Goal: Browse casually

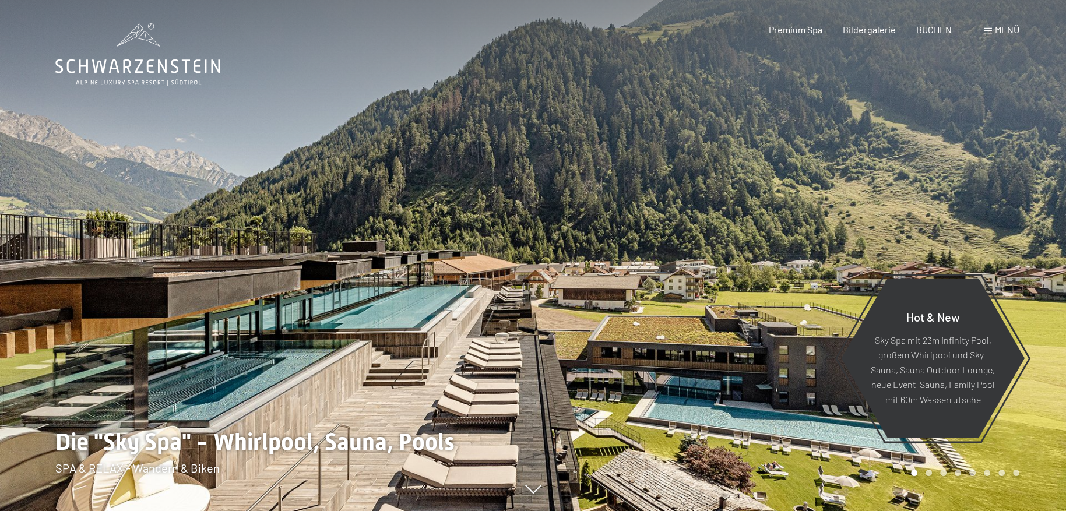
click at [780, 347] on div at bounding box center [799, 255] width 533 height 511
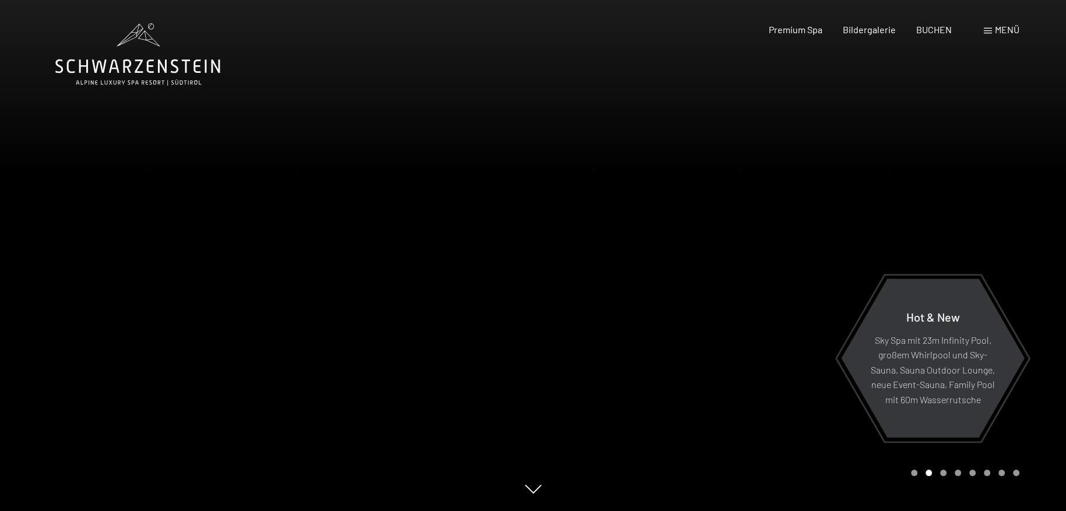
click at [757, 340] on div at bounding box center [799, 255] width 533 height 511
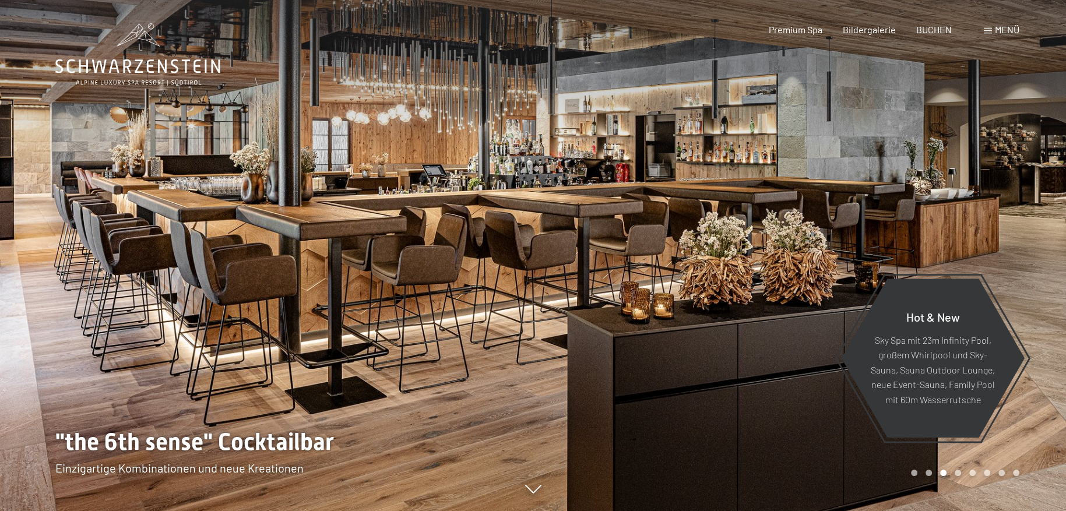
click at [739, 342] on div at bounding box center [799, 255] width 533 height 511
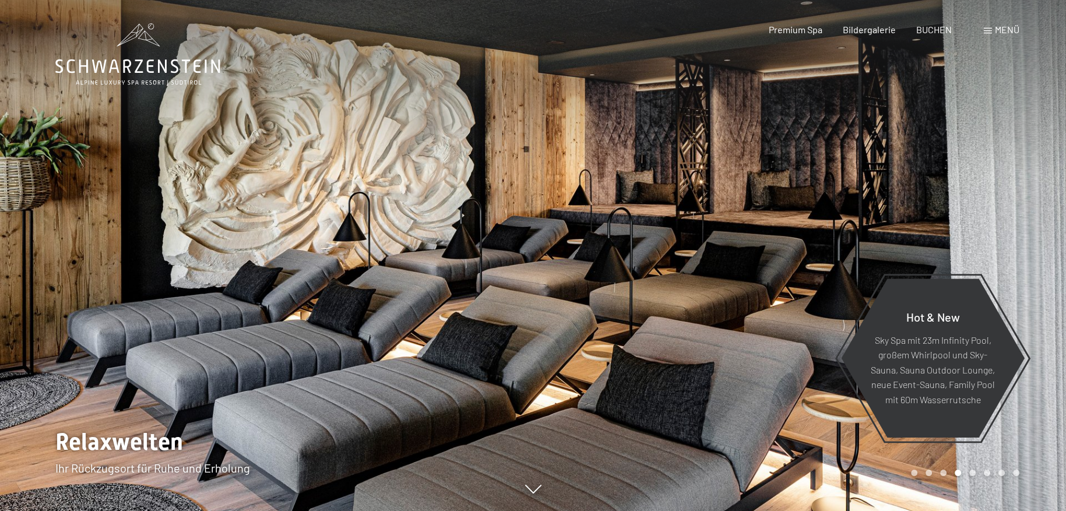
click at [739, 342] on div at bounding box center [799, 255] width 533 height 511
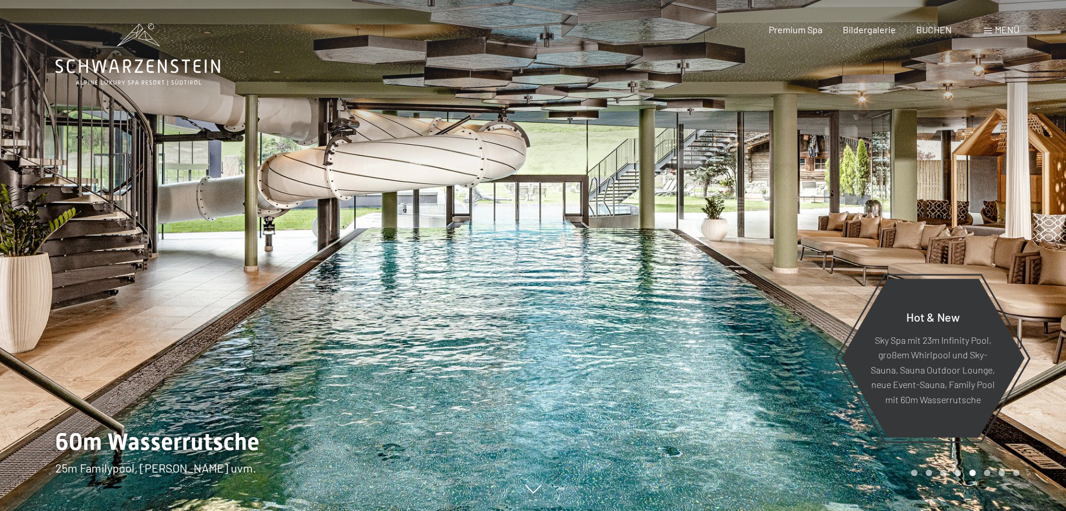
click at [643, 215] on div at bounding box center [799, 255] width 533 height 511
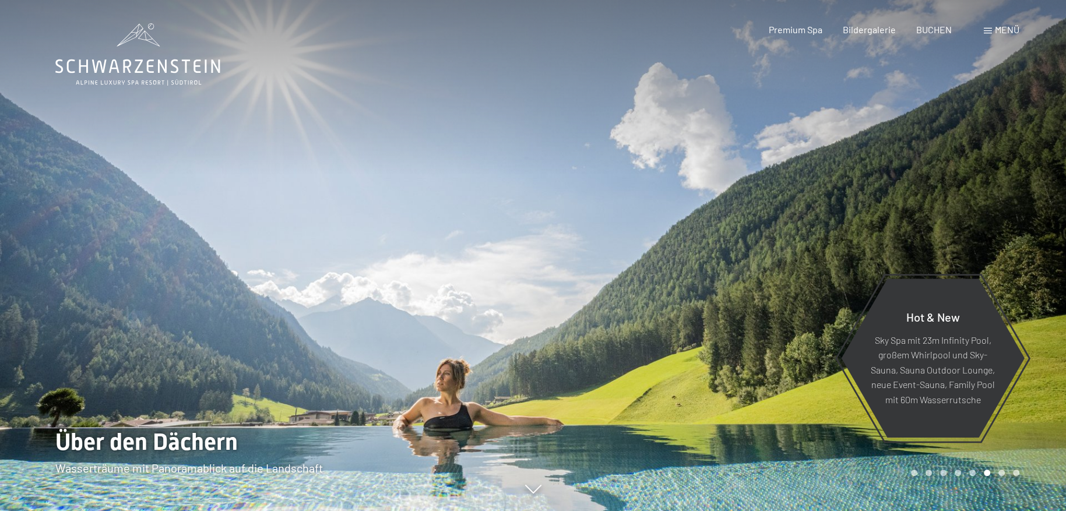
click at [655, 216] on div at bounding box center [799, 255] width 533 height 511
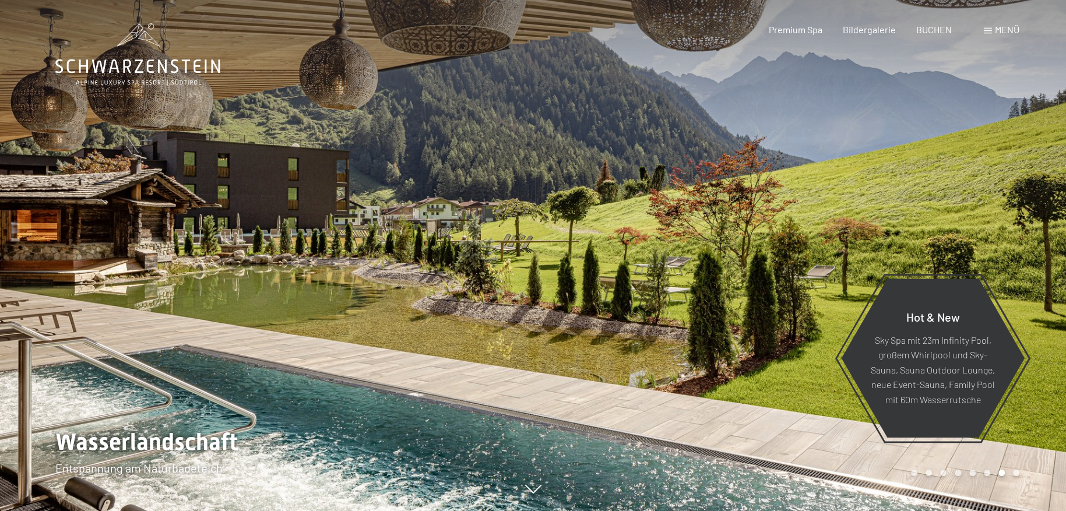
click at [657, 213] on div at bounding box center [799, 255] width 533 height 511
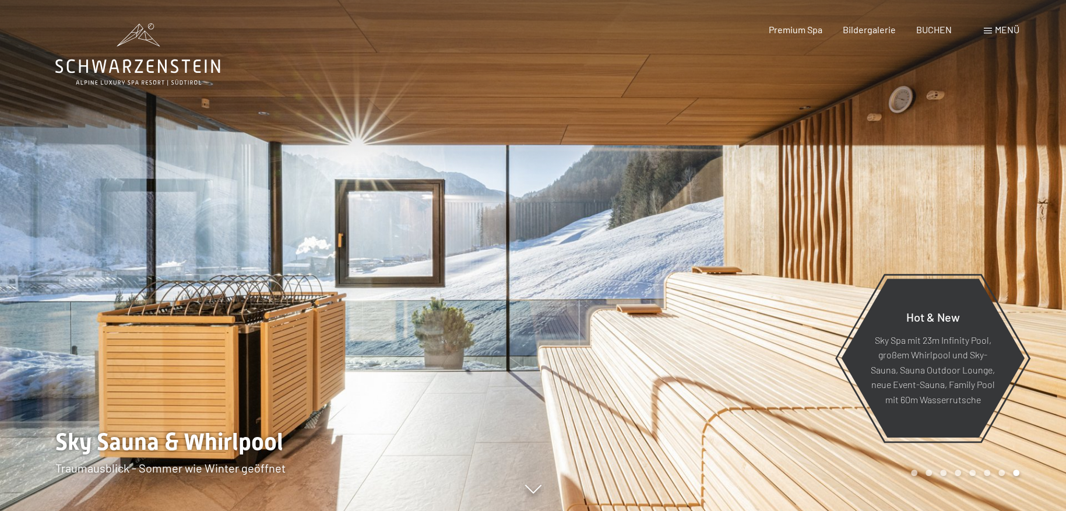
click at [648, 196] on div at bounding box center [799, 255] width 533 height 511
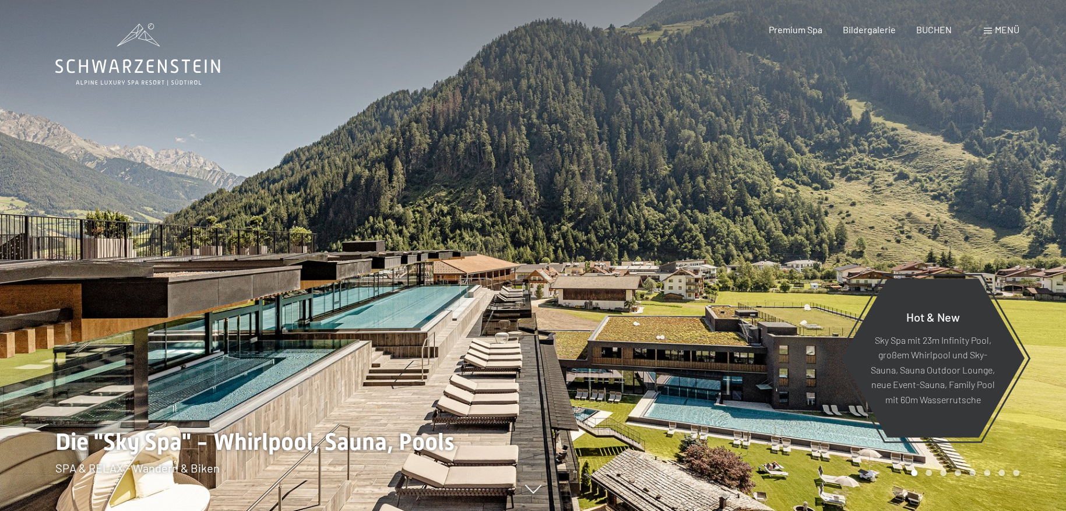
click at [164, 205] on div at bounding box center [266, 255] width 533 height 511
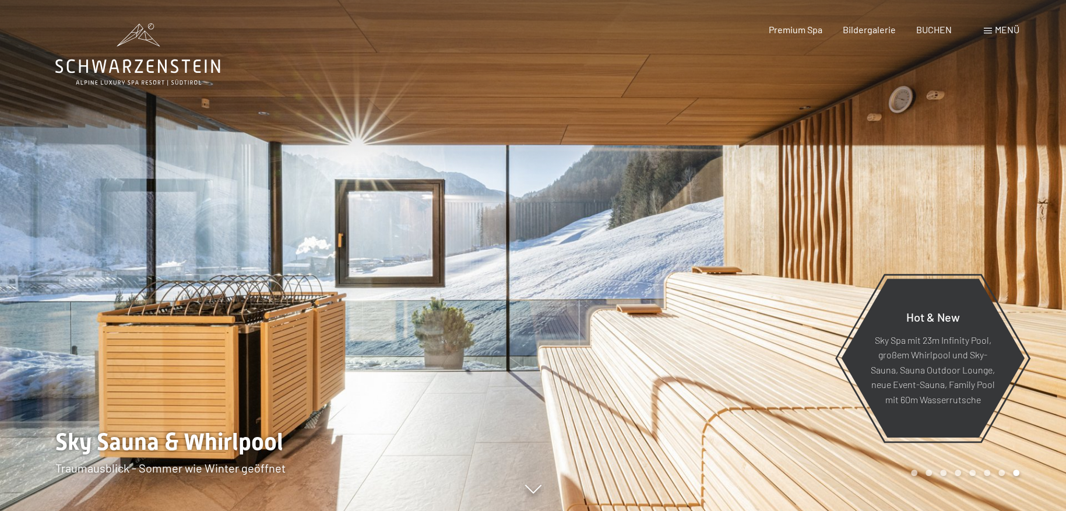
click at [817, 238] on div at bounding box center [799, 255] width 533 height 511
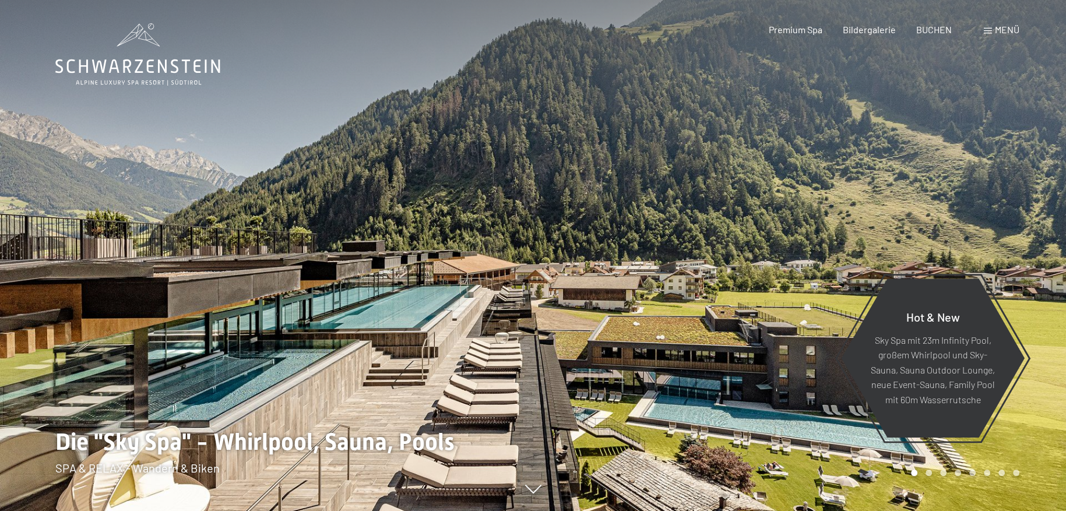
click at [818, 238] on div at bounding box center [799, 255] width 533 height 511
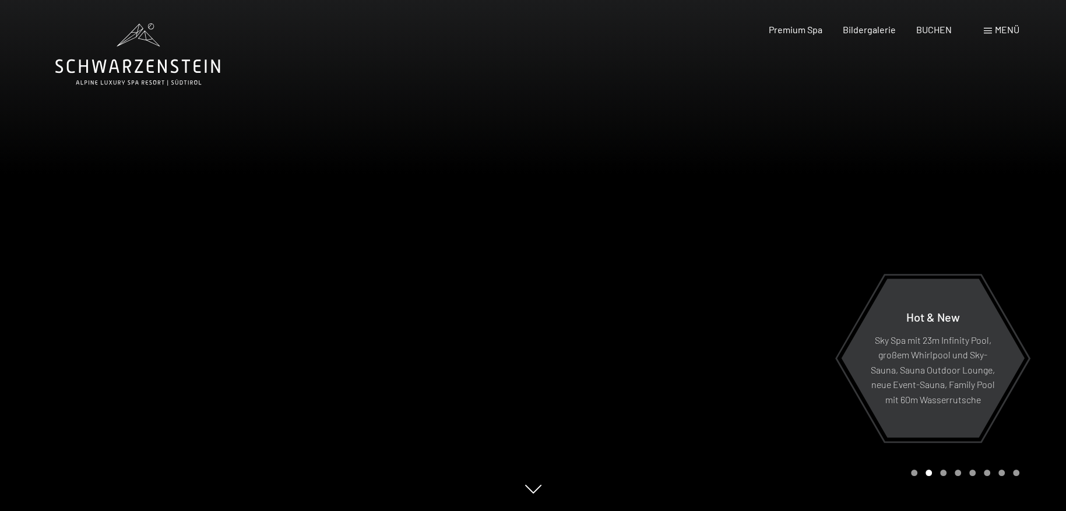
click at [818, 238] on div at bounding box center [799, 255] width 533 height 511
